Goal: Information Seeking & Learning: Learn about a topic

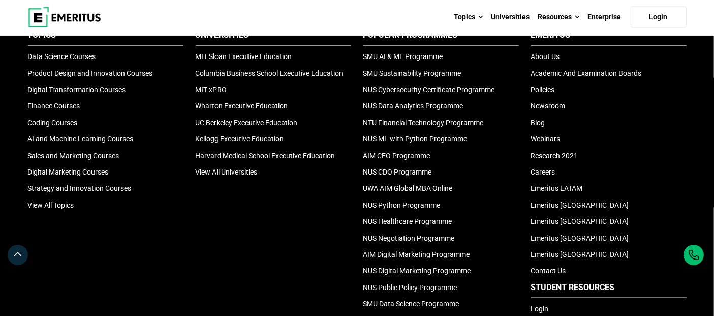
scroll to position [1471, 0]
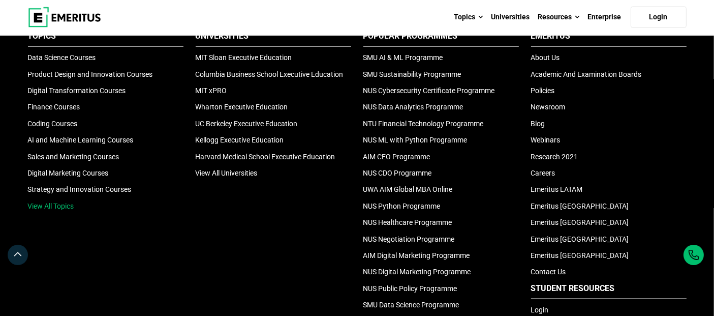
click at [61, 202] on link "View All Topics" at bounding box center [51, 206] width 46 height 8
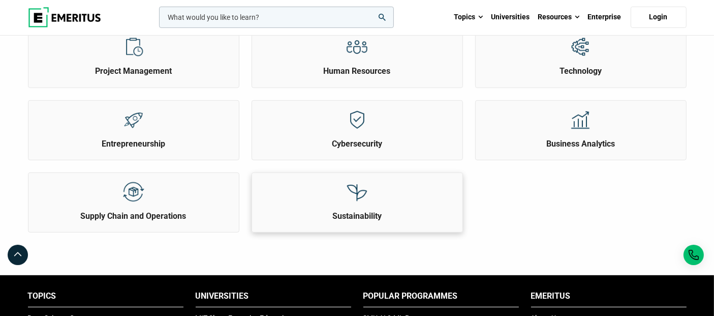
scroll to position [451, 0]
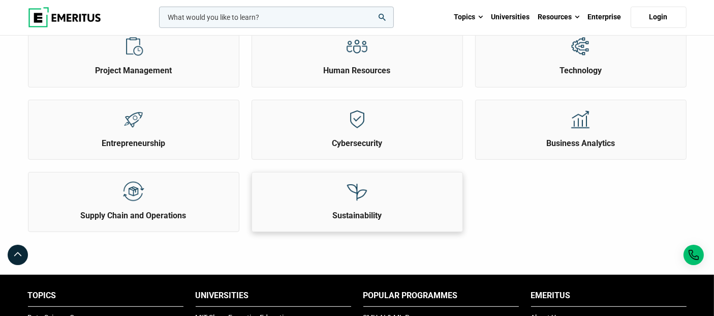
click at [382, 198] on div "Sustainability" at bounding box center [357, 196] width 210 height 49
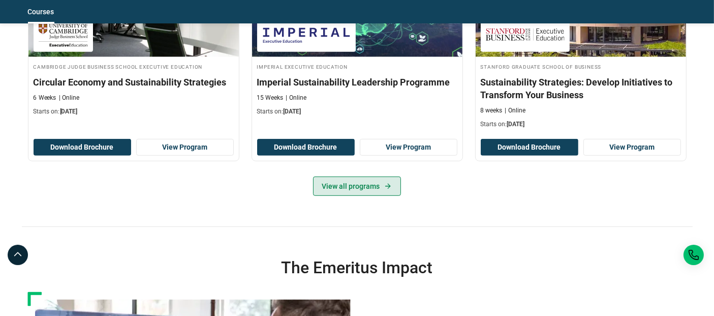
scroll to position [621, 0]
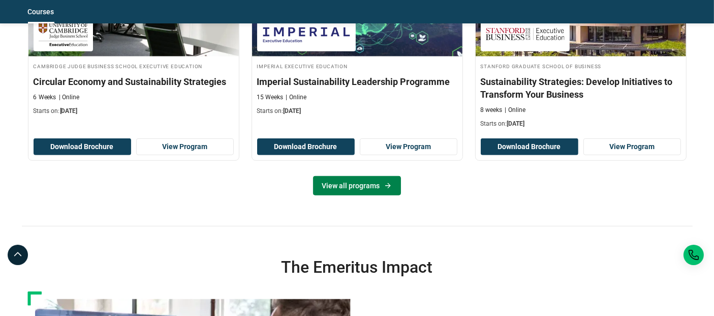
click at [379, 195] on link "View all programs" at bounding box center [357, 185] width 88 height 19
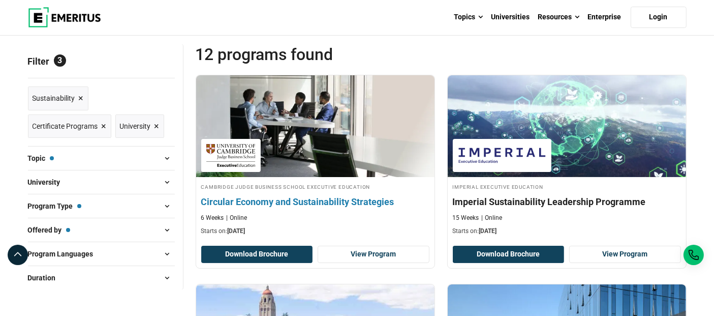
scroll to position [112, 0]
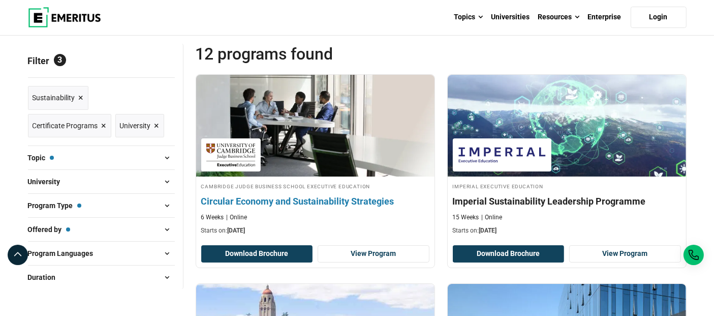
click at [245, 196] on h4 "Circular Economy and Sustainability Strategies" at bounding box center [315, 201] width 228 height 13
